Goal: Information Seeking & Learning: Understand process/instructions

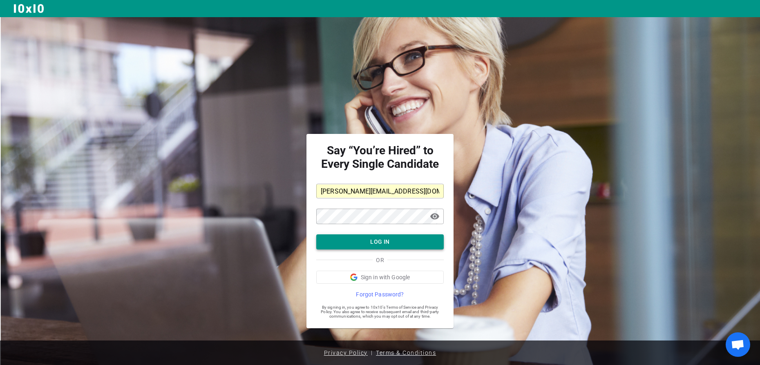
scroll to position [4, 0]
click at [380, 244] on button "LOG IN" at bounding box center [380, 242] width 128 height 15
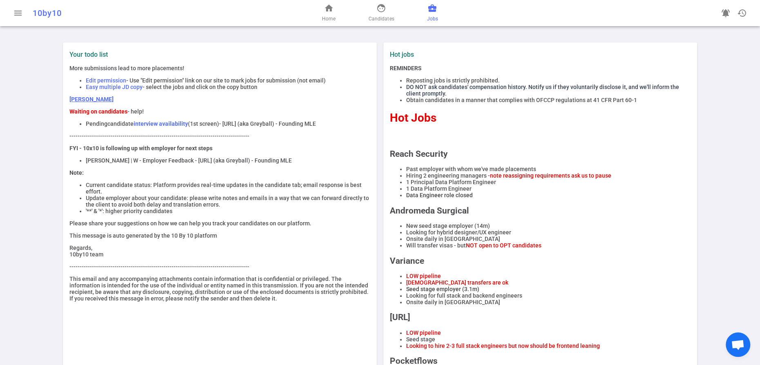
click at [437, 13] on span "business_center" at bounding box center [433, 8] width 10 height 10
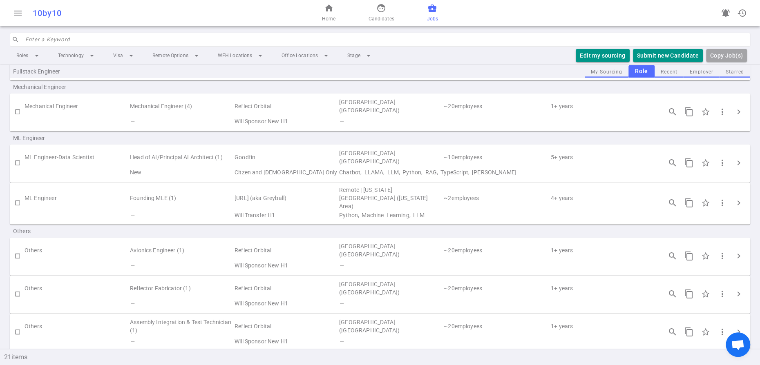
scroll to position [575, 0]
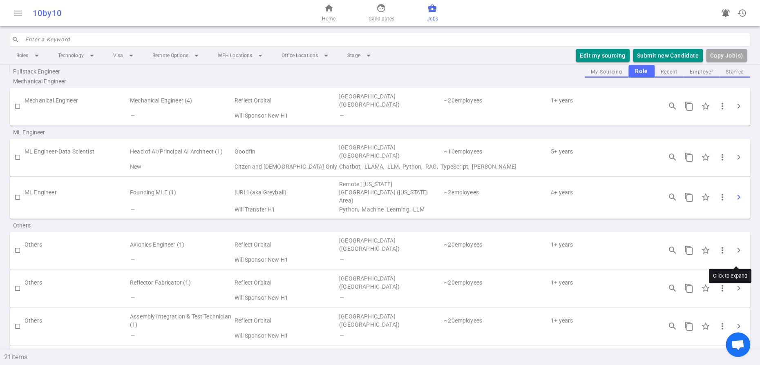
click at [737, 202] on span "chevron_right" at bounding box center [739, 198] width 10 height 10
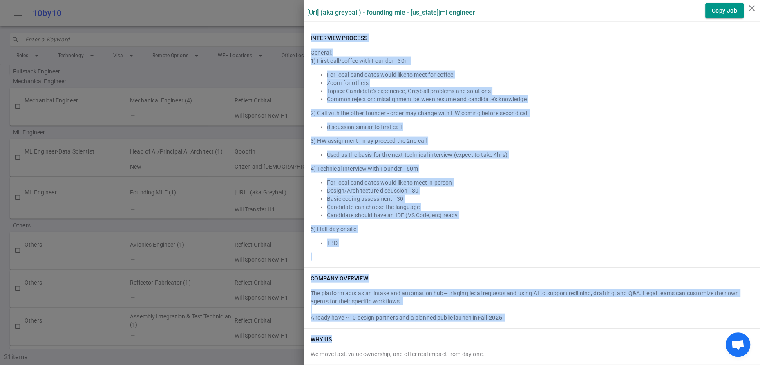
scroll to position [1433, 0]
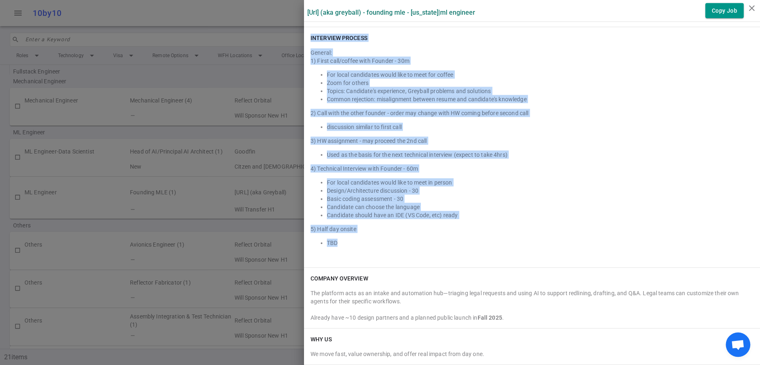
drag, startPoint x: 311, startPoint y: 179, endPoint x: 425, endPoint y: 248, distance: 132.8
click at [425, 248] on div "INTERVIEW PROCESS General: 1) First call/coffee with Founder - 30m For local ca…" at bounding box center [532, 147] width 456 height 240
copy div "INTERVIEW PROCESS General: 1) First call/coffee with Founder - 30m For local ca…"
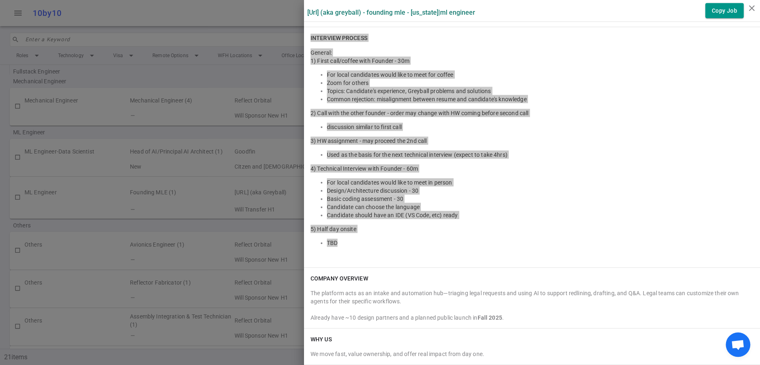
scroll to position [0, 0]
